Goal: Task Accomplishment & Management: Use online tool/utility

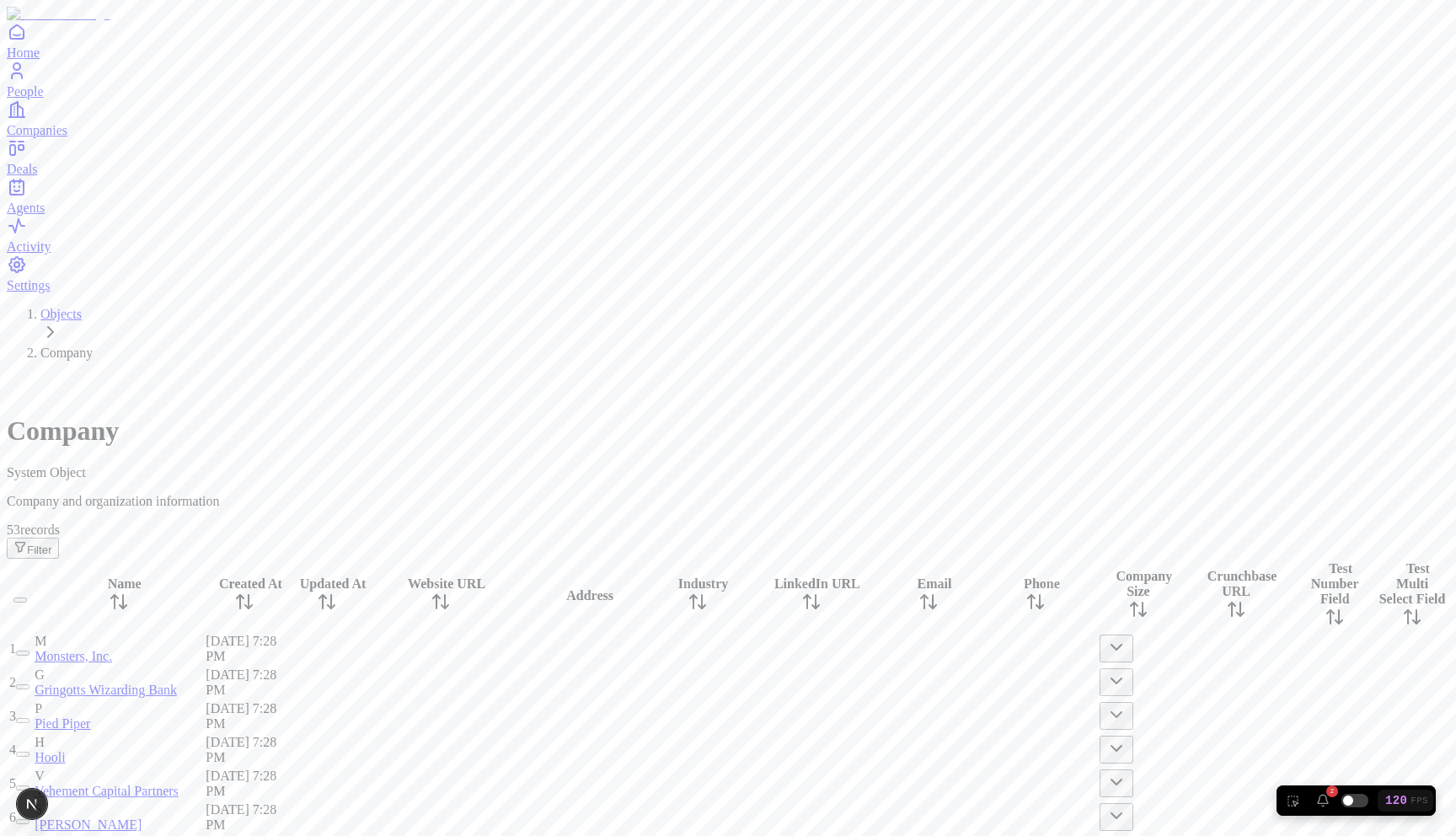
click at [29, 718] on button "button" at bounding box center [23, 721] width 14 height 5
click at [43, 716] on button "button" at bounding box center [26, 730] width 34 height 28
click at [764, 374] on div "Company System Object" at bounding box center [728, 427] width 1443 height 106
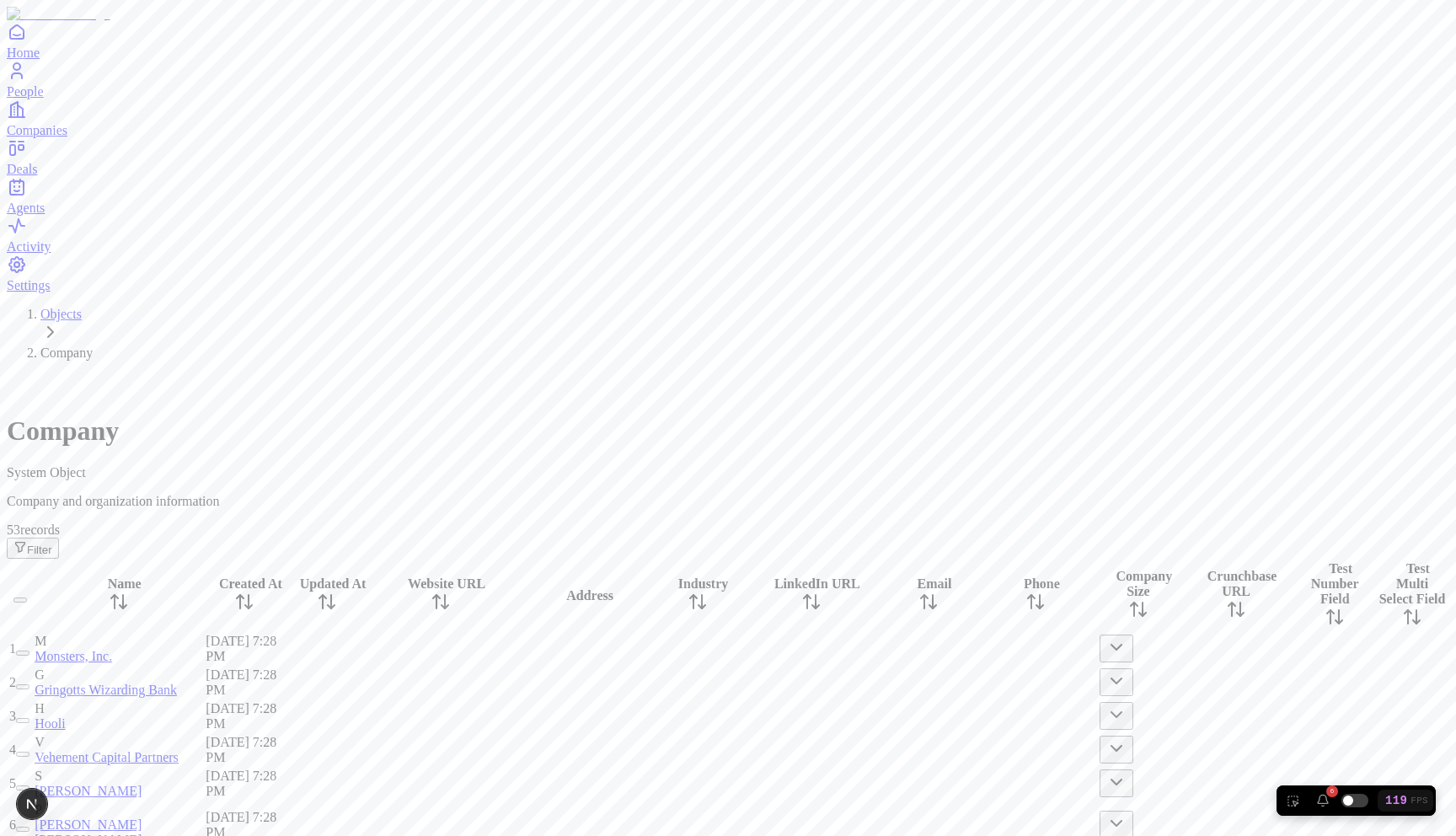
scroll to position [0, 0]
click at [511, 750] on div at bounding box center [441, 750] width 141 height 0
click at [654, 750] on div at bounding box center [584, 750] width 139 height 0
click at [654, 716] on div at bounding box center [584, 716] width 139 height 0
click at [654, 649] on div at bounding box center [584, 649] width 139 height 0
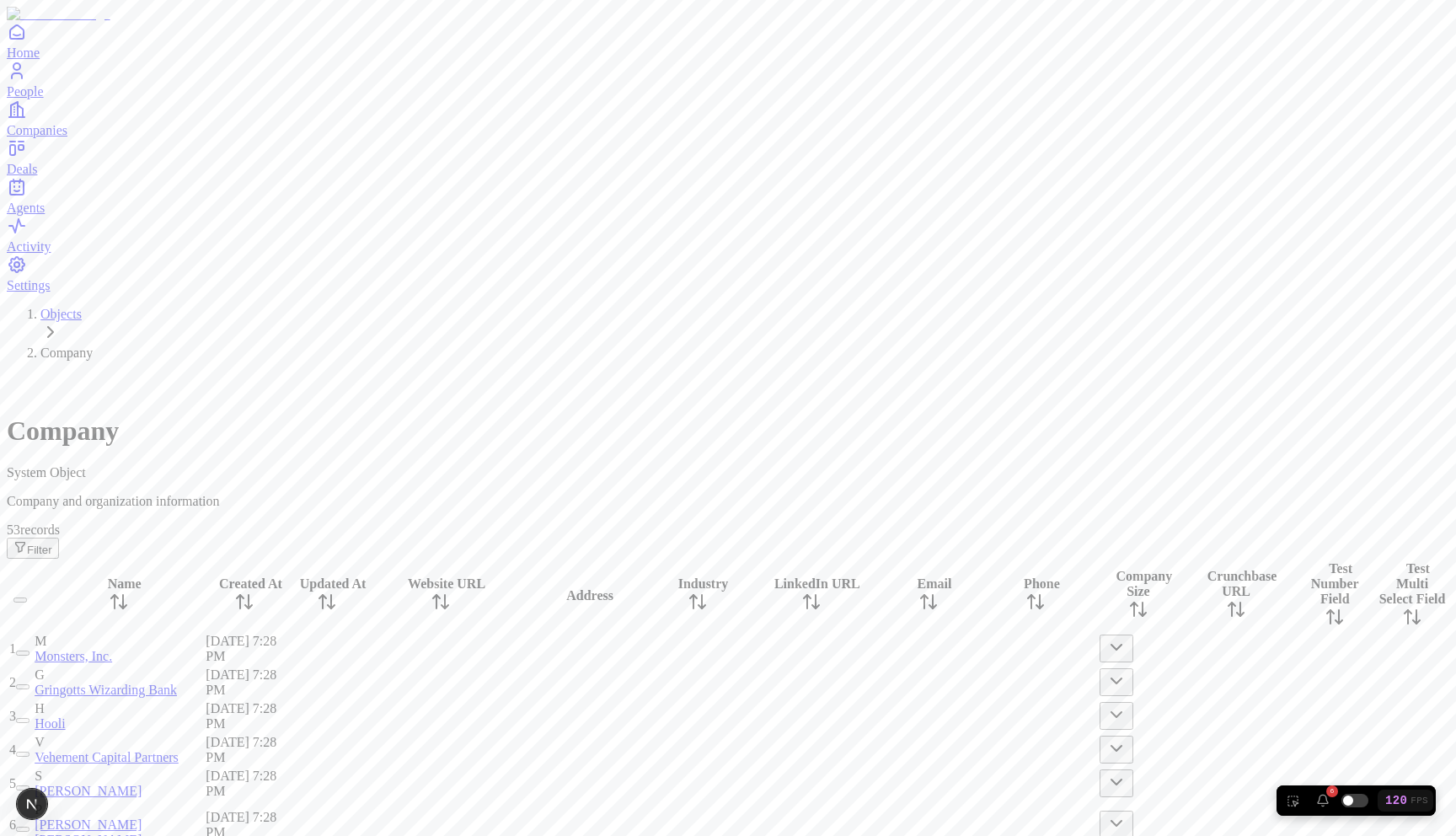
click at [129, 591] on icon at bounding box center [118, 601] width 20 height 20
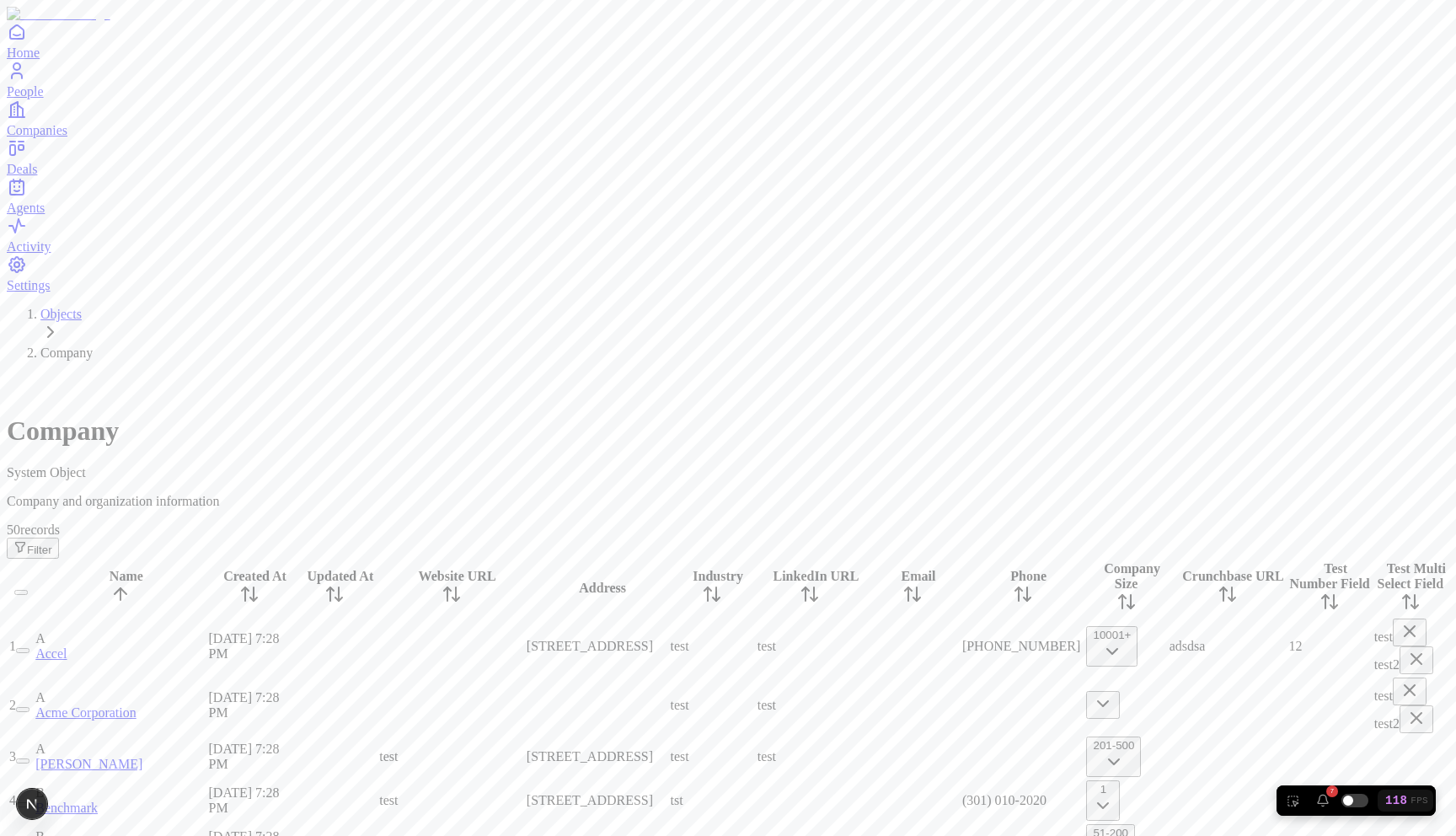
click at [523, 749] on div "test" at bounding box center [451, 757] width 144 height 16
type input "*********"
click at [523, 705] on div at bounding box center [451, 705] width 144 height 0
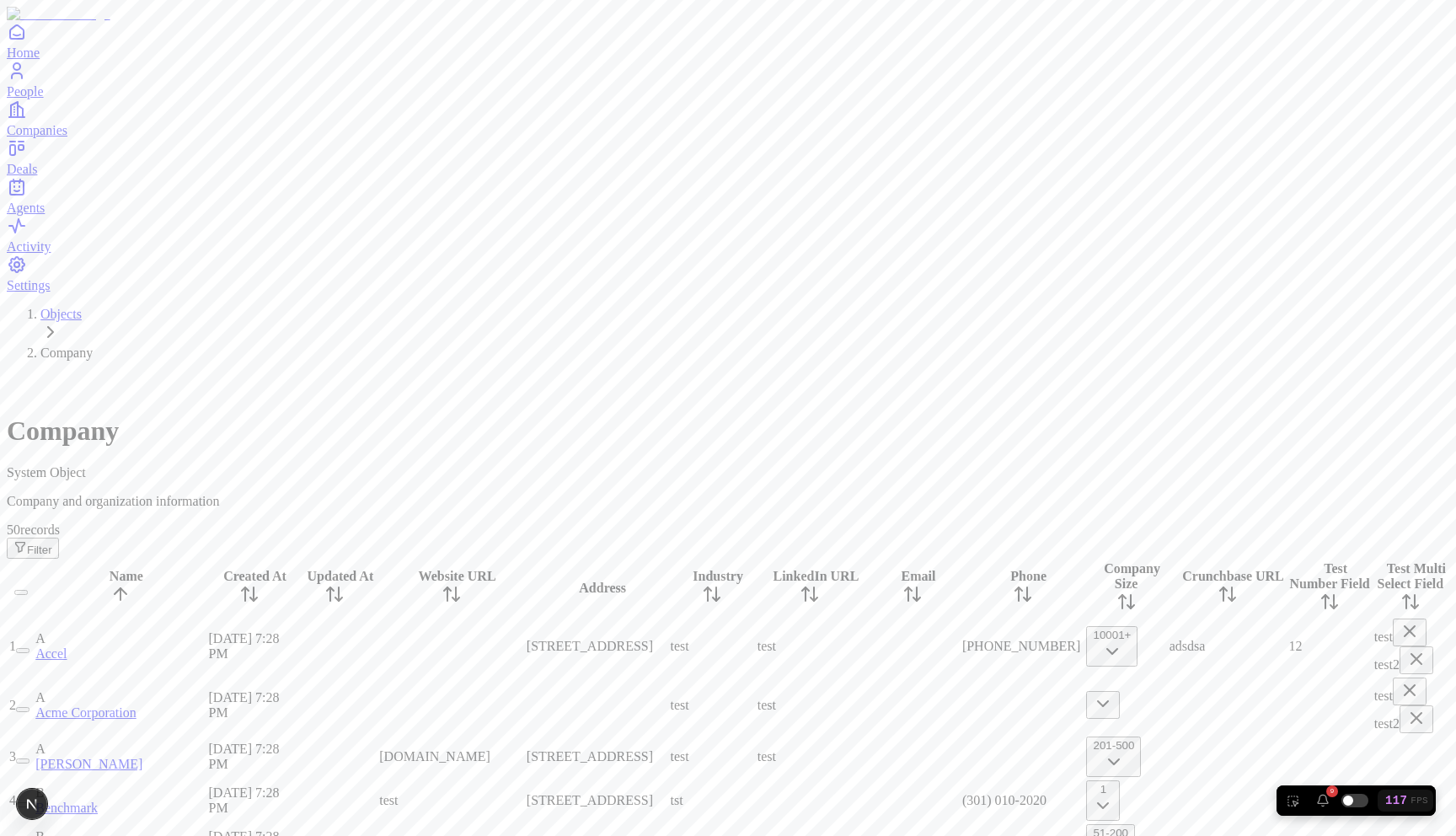
click at [523, 749] on div "testy.com" at bounding box center [451, 757] width 144 height 16
